Goal: Task Accomplishment & Management: Manage account settings

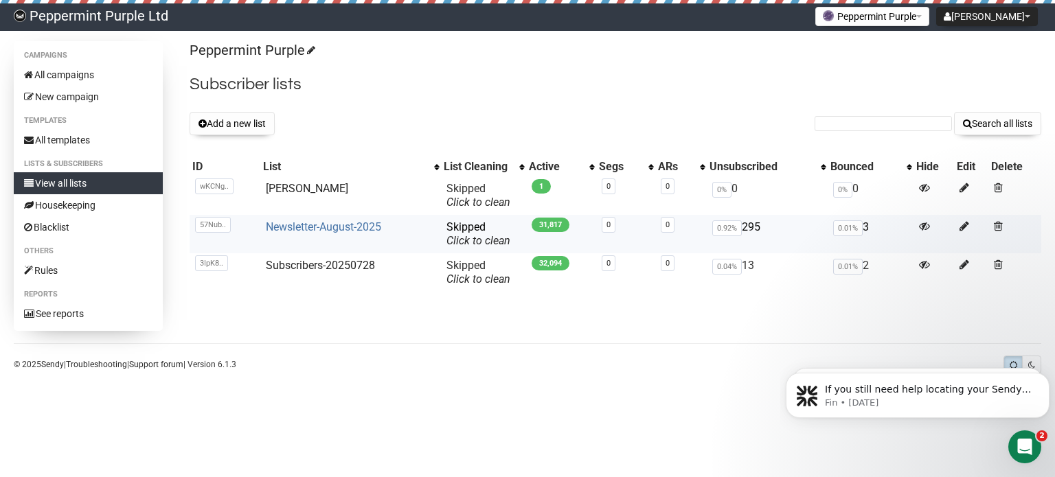
click at [305, 227] on link "Newsletter-August-2025" at bounding box center [323, 227] width 115 height 13
click at [241, 126] on button "Add a new list" at bounding box center [232, 123] width 85 height 23
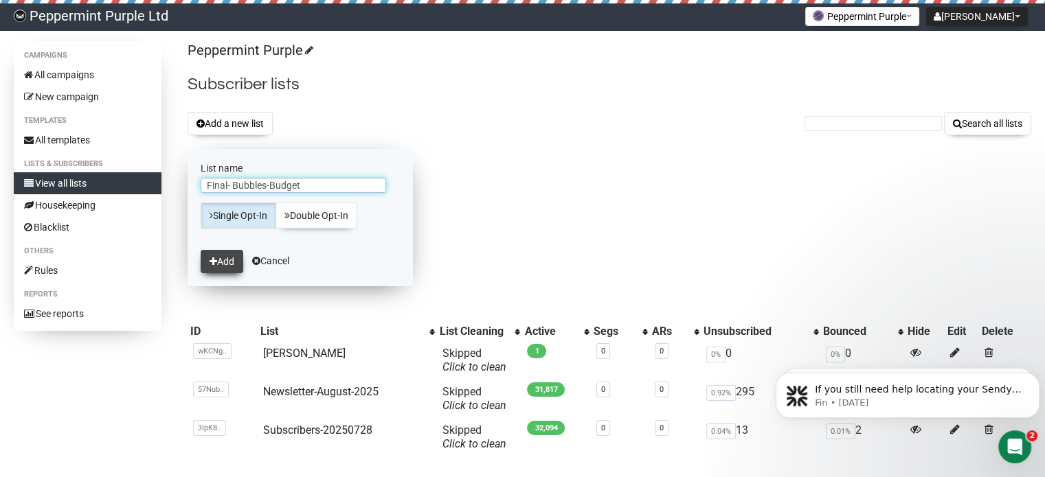
type input "Final- Bubbles-Budget"
click at [221, 254] on button "Add" at bounding box center [222, 261] width 43 height 23
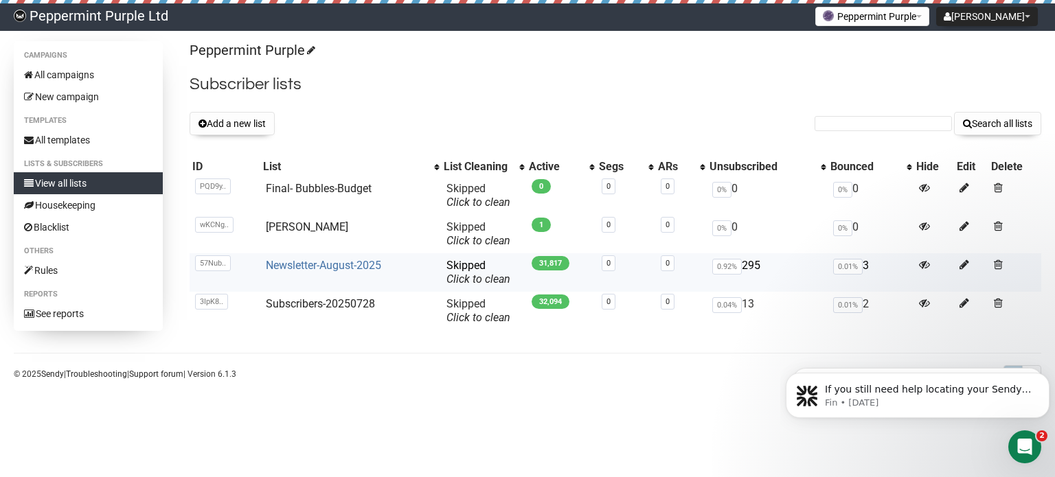
click at [357, 264] on link "Newsletter-August-2025" at bounding box center [323, 265] width 115 height 13
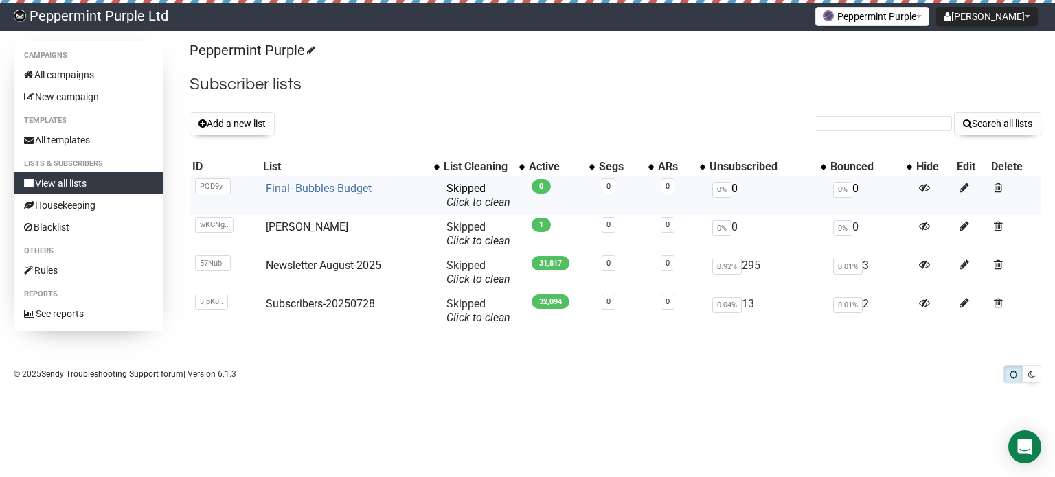
click at [330, 187] on link "Final- Bubbles-Budget" at bounding box center [319, 188] width 106 height 13
click at [315, 192] on link "Final- Bubbles-Budget" at bounding box center [319, 188] width 106 height 13
click at [294, 186] on link "Final- Bubbles-Budget" at bounding box center [319, 188] width 106 height 13
click at [311, 191] on link "Final- Bubbles-Budget" at bounding box center [319, 188] width 106 height 13
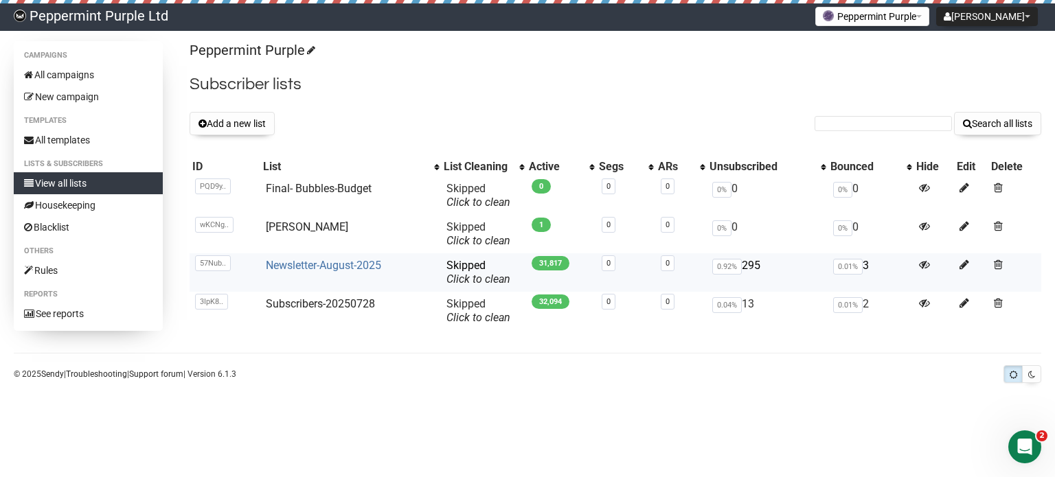
click at [308, 267] on link "Newsletter-August-2025" at bounding box center [323, 265] width 115 height 13
click at [330, 269] on link "Newsletter-August-2025" at bounding box center [323, 265] width 115 height 13
click at [300, 302] on link "Subscribers-20250728" at bounding box center [320, 303] width 109 height 13
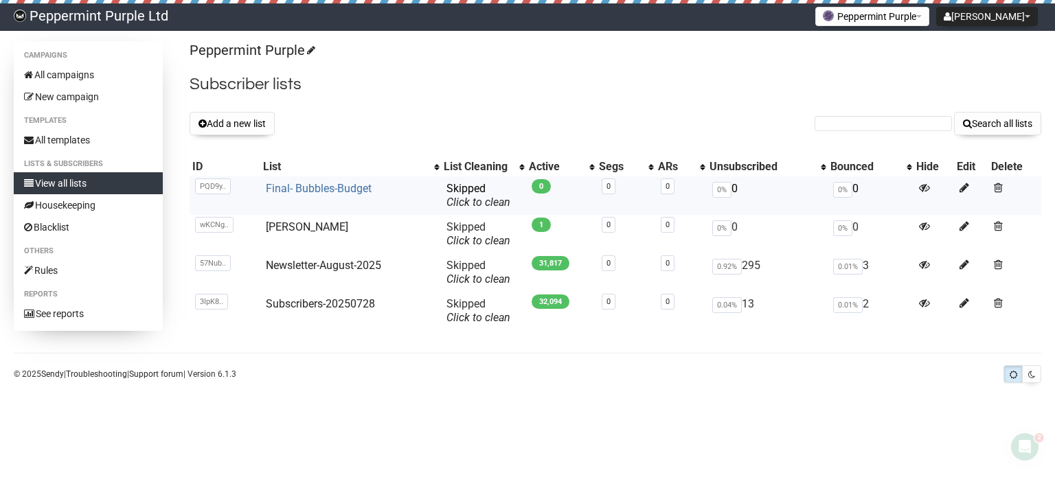
click at [289, 192] on link "Final- Bubbles-Budget" at bounding box center [319, 188] width 106 height 13
click at [292, 182] on link "Final- Bubbles-Budget" at bounding box center [319, 188] width 106 height 13
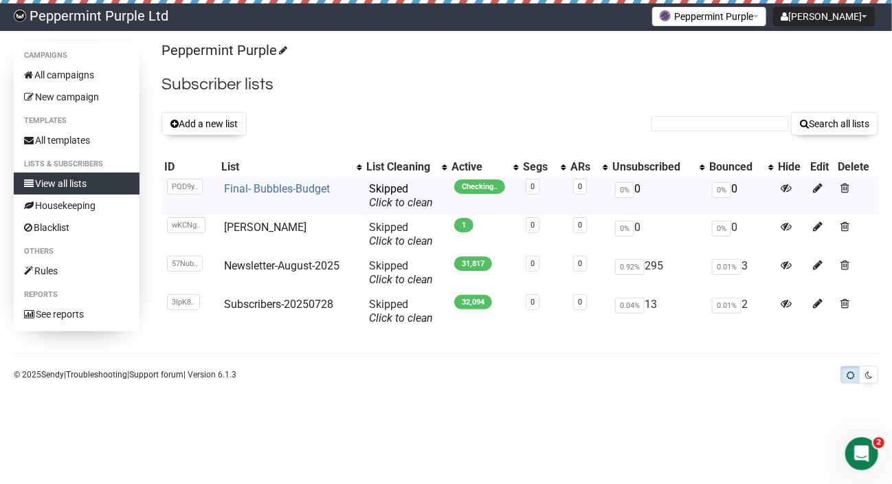
click at [293, 186] on link "Final- Bubbles-Budget" at bounding box center [277, 188] width 106 height 13
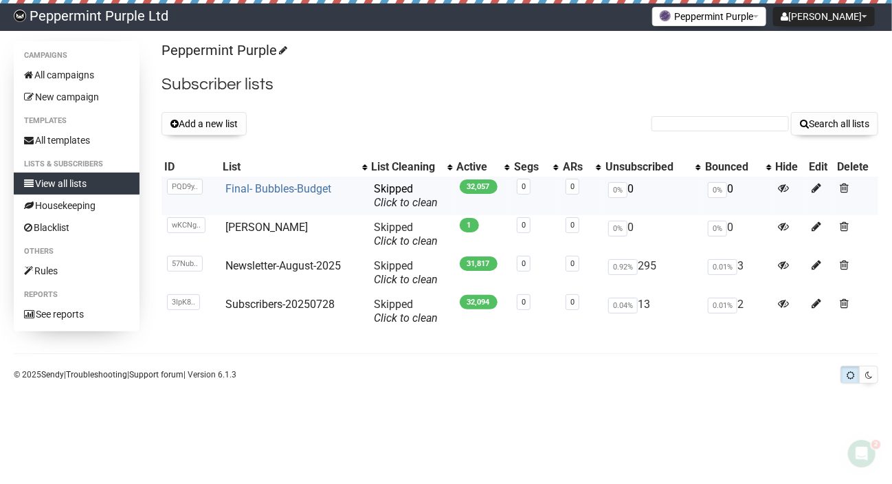
click at [296, 185] on link "Final- Bubbles-Budget" at bounding box center [278, 188] width 106 height 13
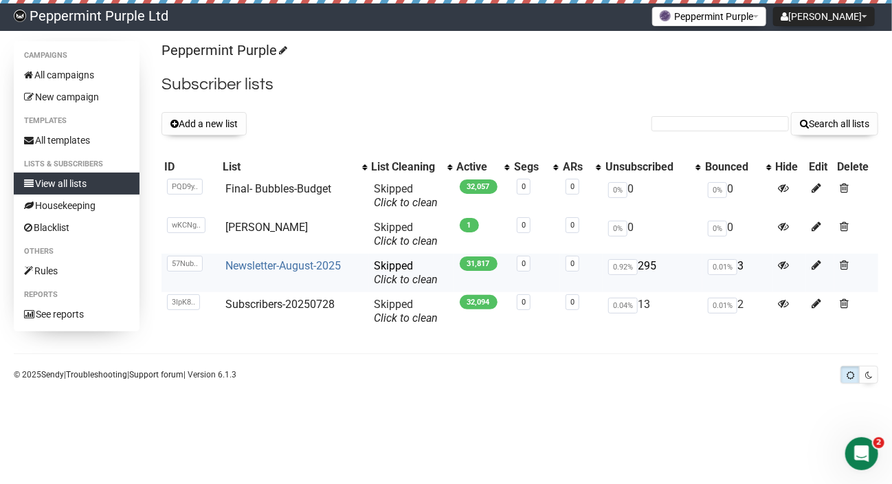
click at [271, 260] on link "Newsletter-August-2025" at bounding box center [282, 265] width 115 height 13
click at [250, 302] on link "Subscribers-20250728" at bounding box center [279, 303] width 109 height 13
click at [297, 188] on link "Final- Bubbles-Budget" at bounding box center [278, 188] width 106 height 13
click at [740, 124] on input "text" at bounding box center [719, 123] width 137 height 15
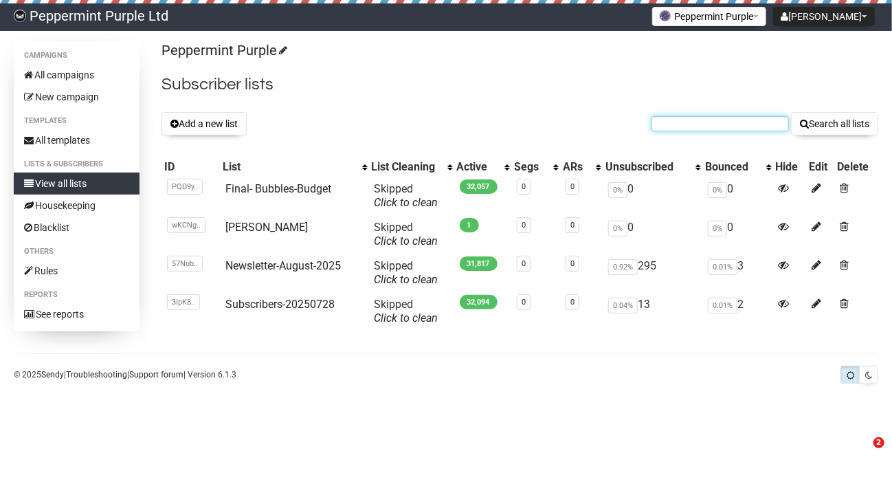
paste input "[EMAIL_ADDRESS][DOMAIN_NAME]"
type input "[EMAIL_ADDRESS][DOMAIN_NAME]"
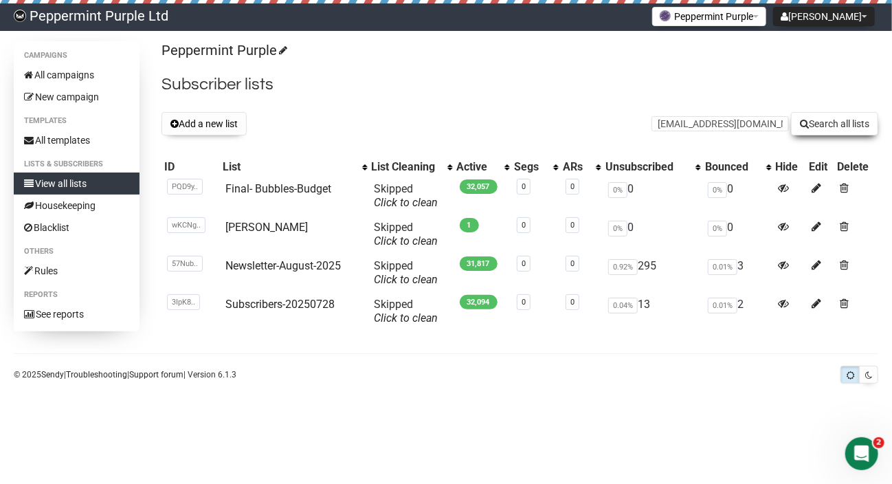
click at [829, 122] on button "Search all lists" at bounding box center [834, 123] width 87 height 23
click at [284, 191] on link "Final- Bubbles-Budget" at bounding box center [278, 188] width 106 height 13
click at [712, 122] on input "text" at bounding box center [719, 123] width 137 height 15
paste input "[PERSON_NAME][EMAIL_ADDRESS][DOMAIN_NAME]"
type input "carol@46home.net"
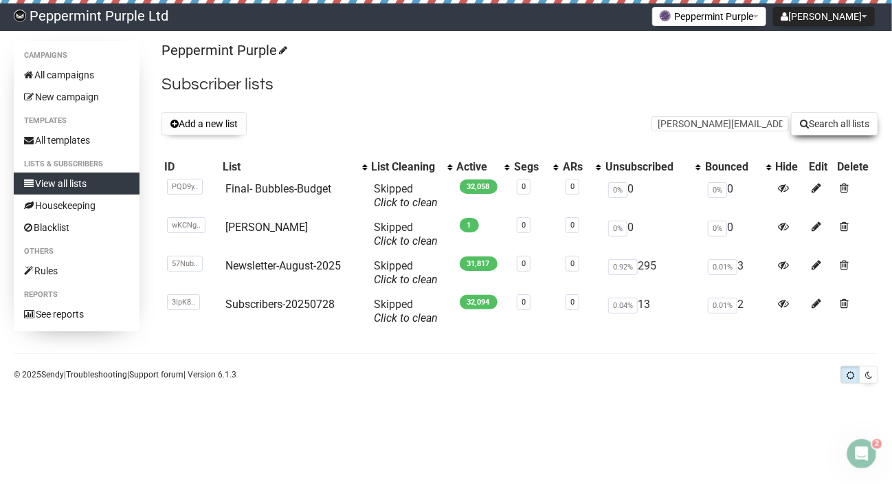
click at [824, 126] on button "Search all lists" at bounding box center [834, 123] width 87 height 23
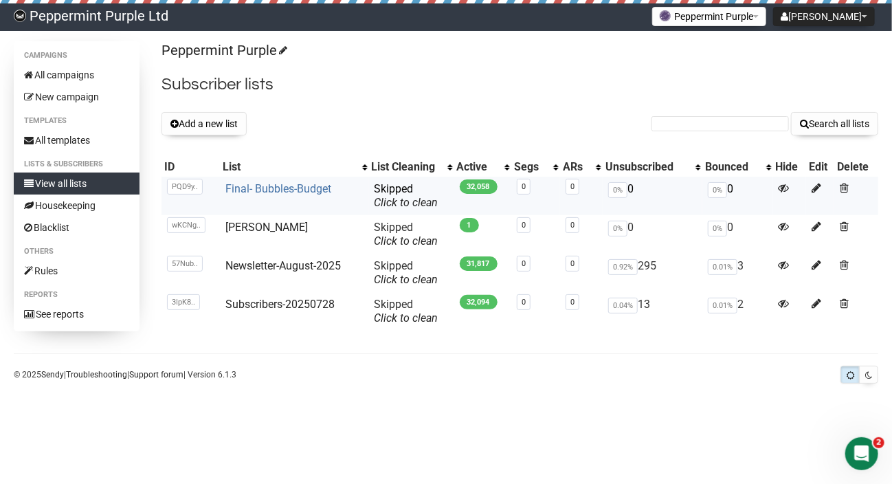
click at [300, 189] on link "Final- Bubbles-Budget" at bounding box center [278, 188] width 106 height 13
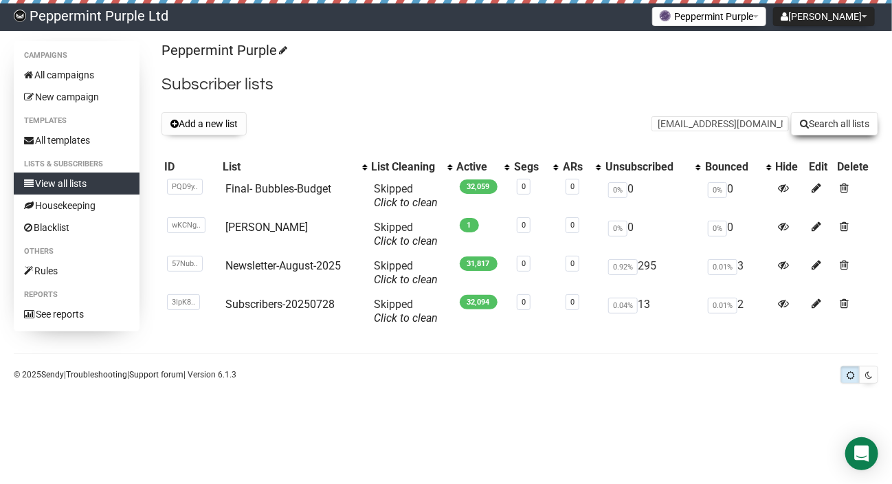
type input "[EMAIL_ADDRESS][DOMAIN_NAME]"
click at [829, 120] on button "Search all lists" at bounding box center [834, 123] width 87 height 23
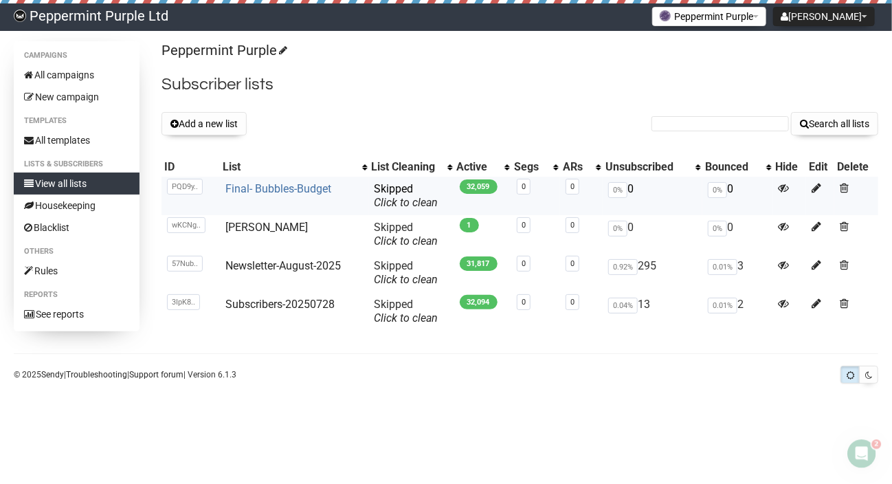
click at [278, 192] on link "Final- Bubbles-Budget" at bounding box center [278, 188] width 106 height 13
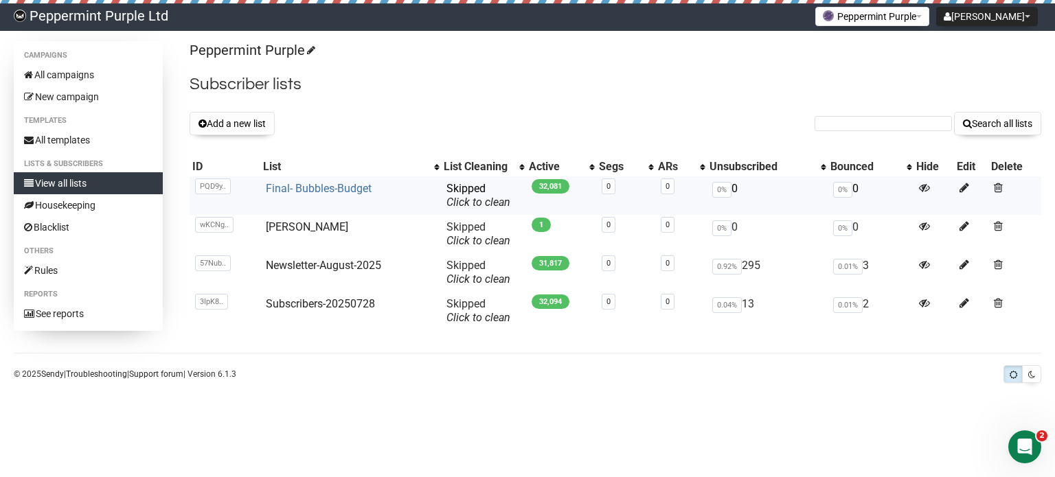
click at [322, 194] on link "Final- Bubbles-Budget" at bounding box center [319, 188] width 106 height 13
